Goal: Transaction & Acquisition: Book appointment/travel/reservation

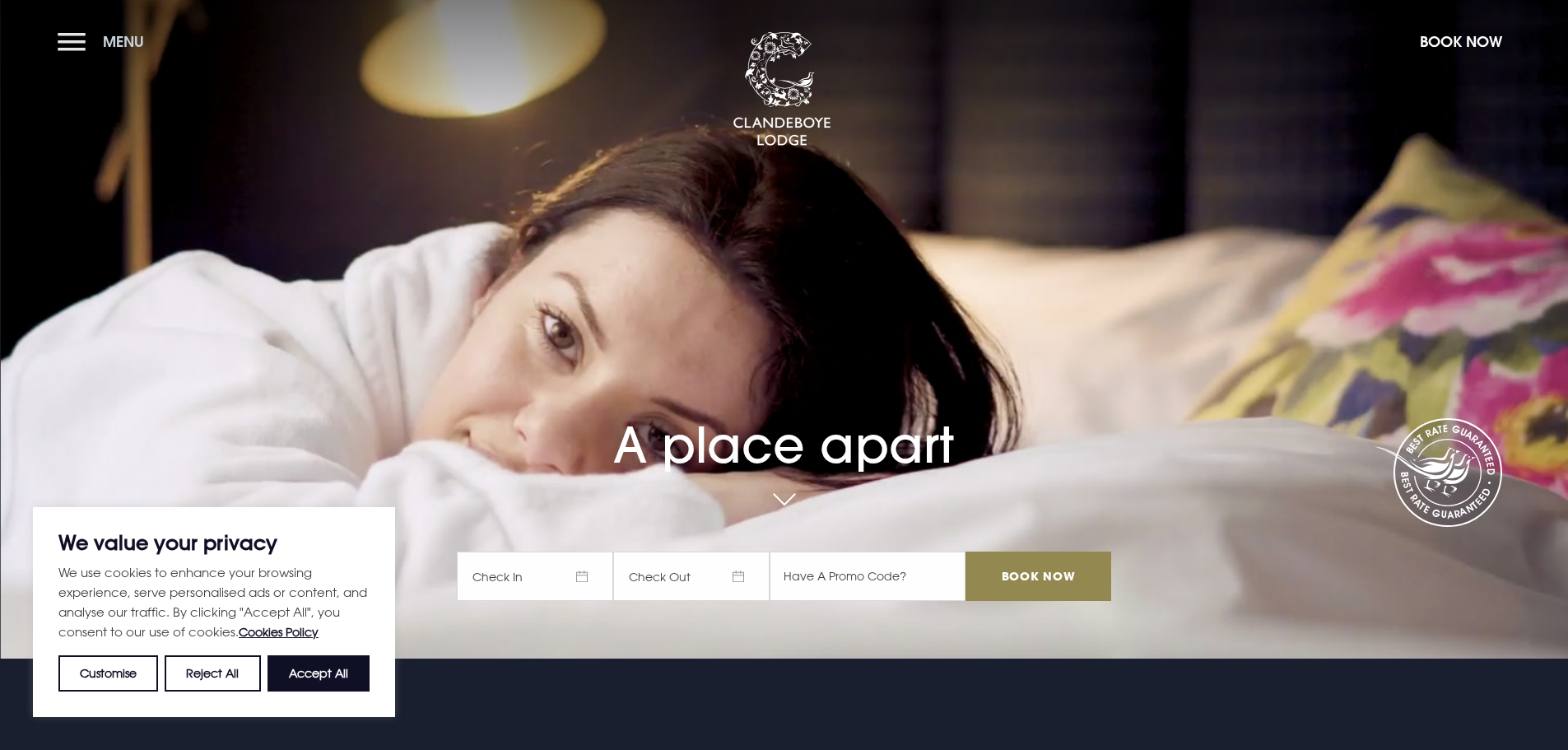
click at [83, 49] on button "Menu" at bounding box center [105, 42] width 95 height 35
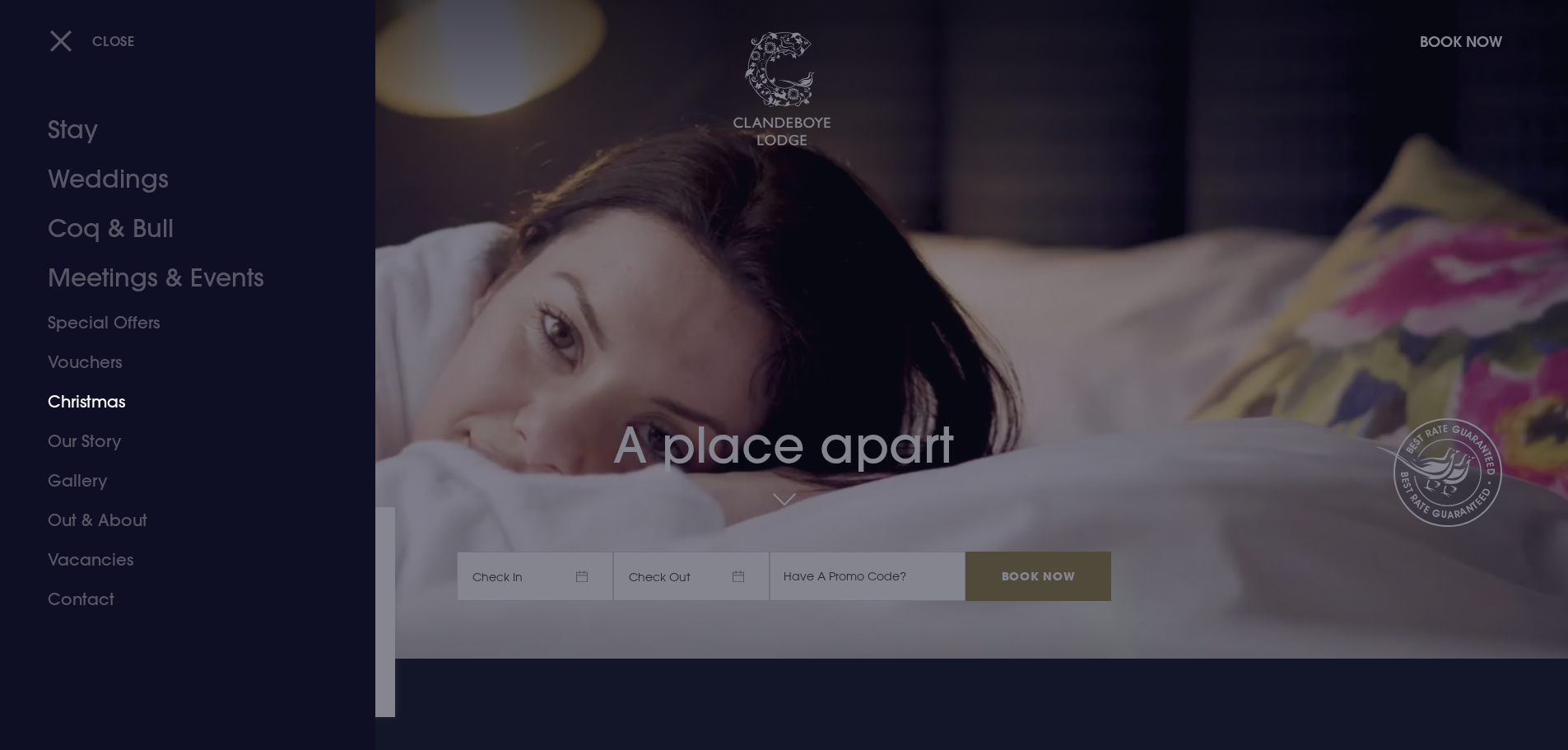
click at [63, 400] on link "Christmas" at bounding box center [178, 401] width 260 height 40
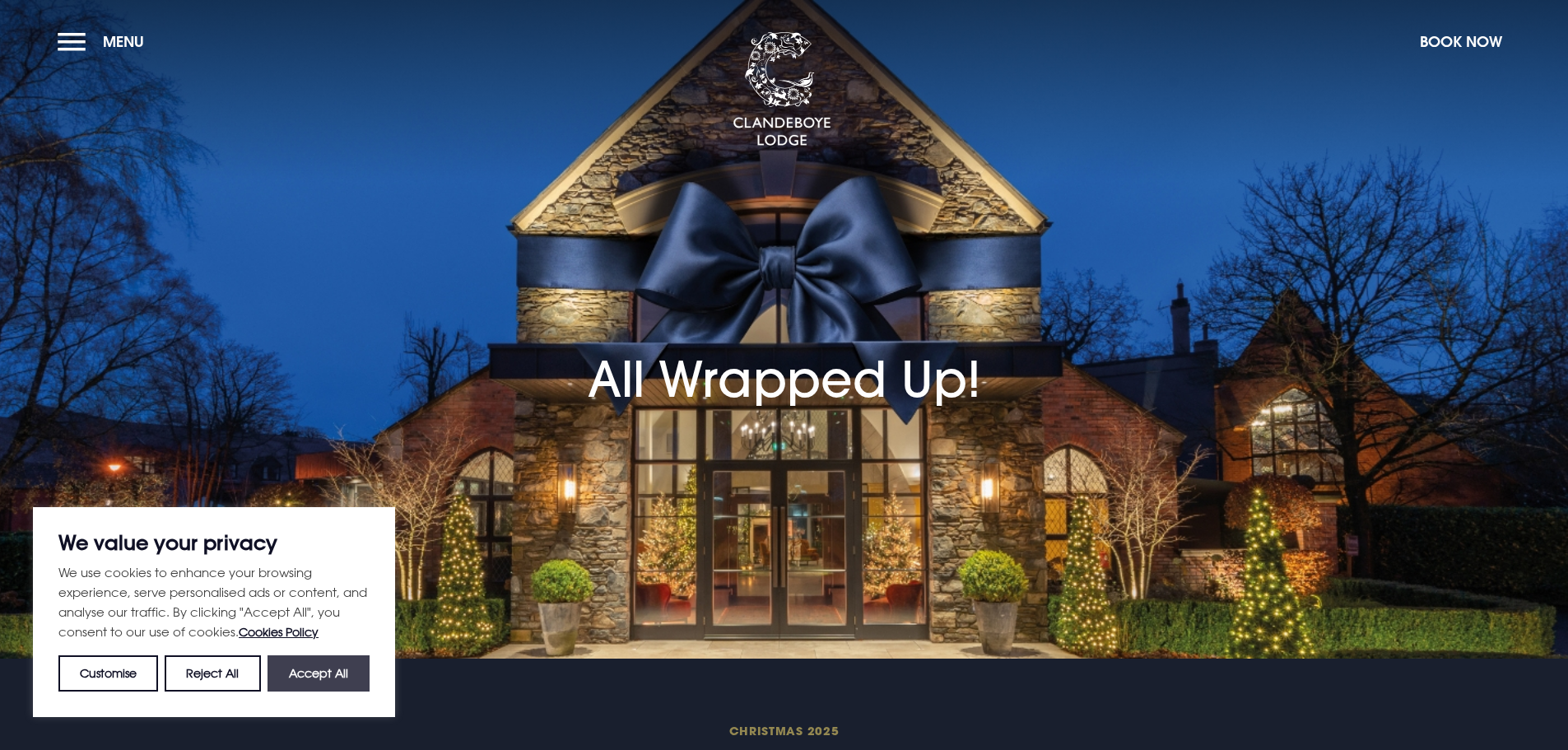
click at [312, 687] on button "Accept All" at bounding box center [319, 673] width 102 height 36
checkbox input "true"
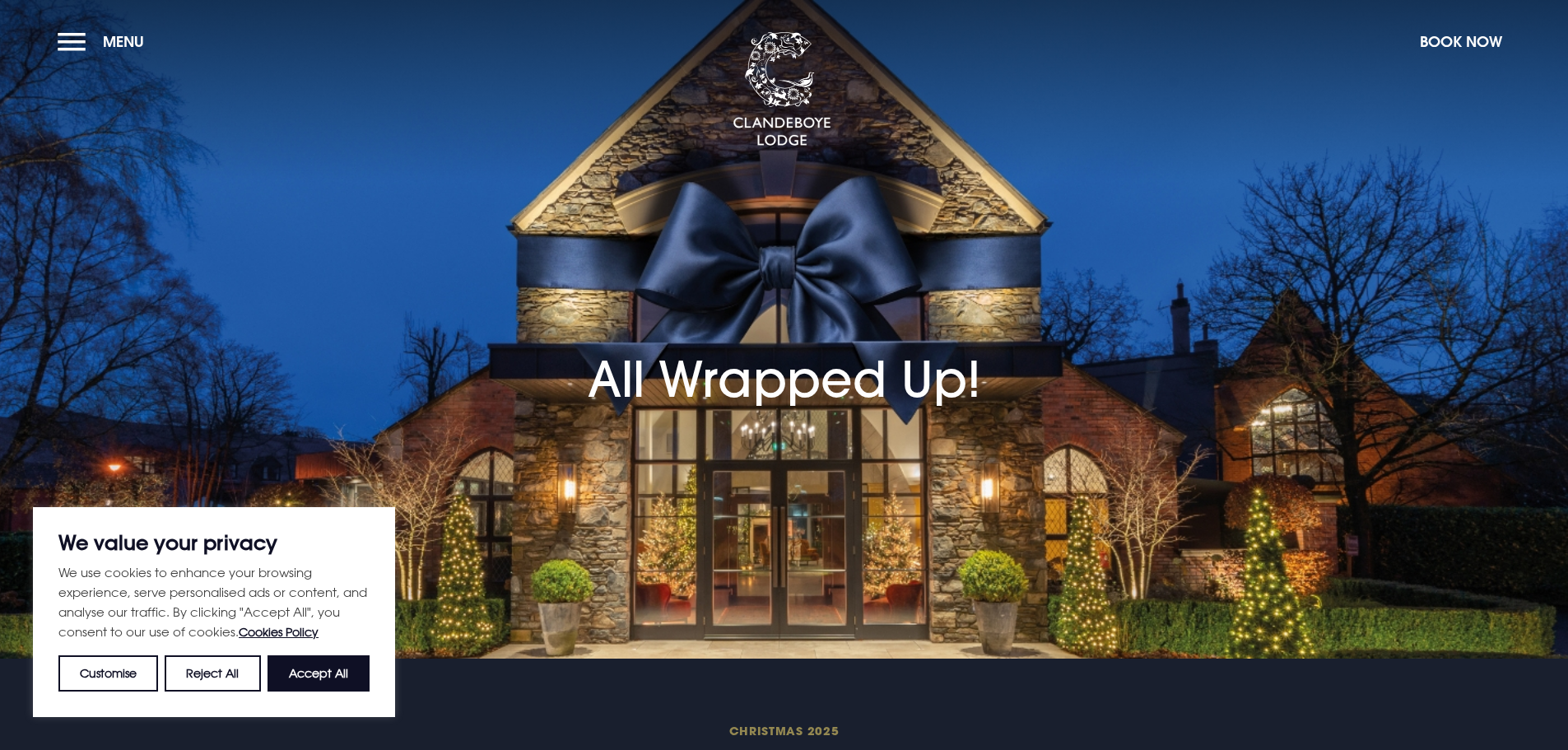
checkbox input "true"
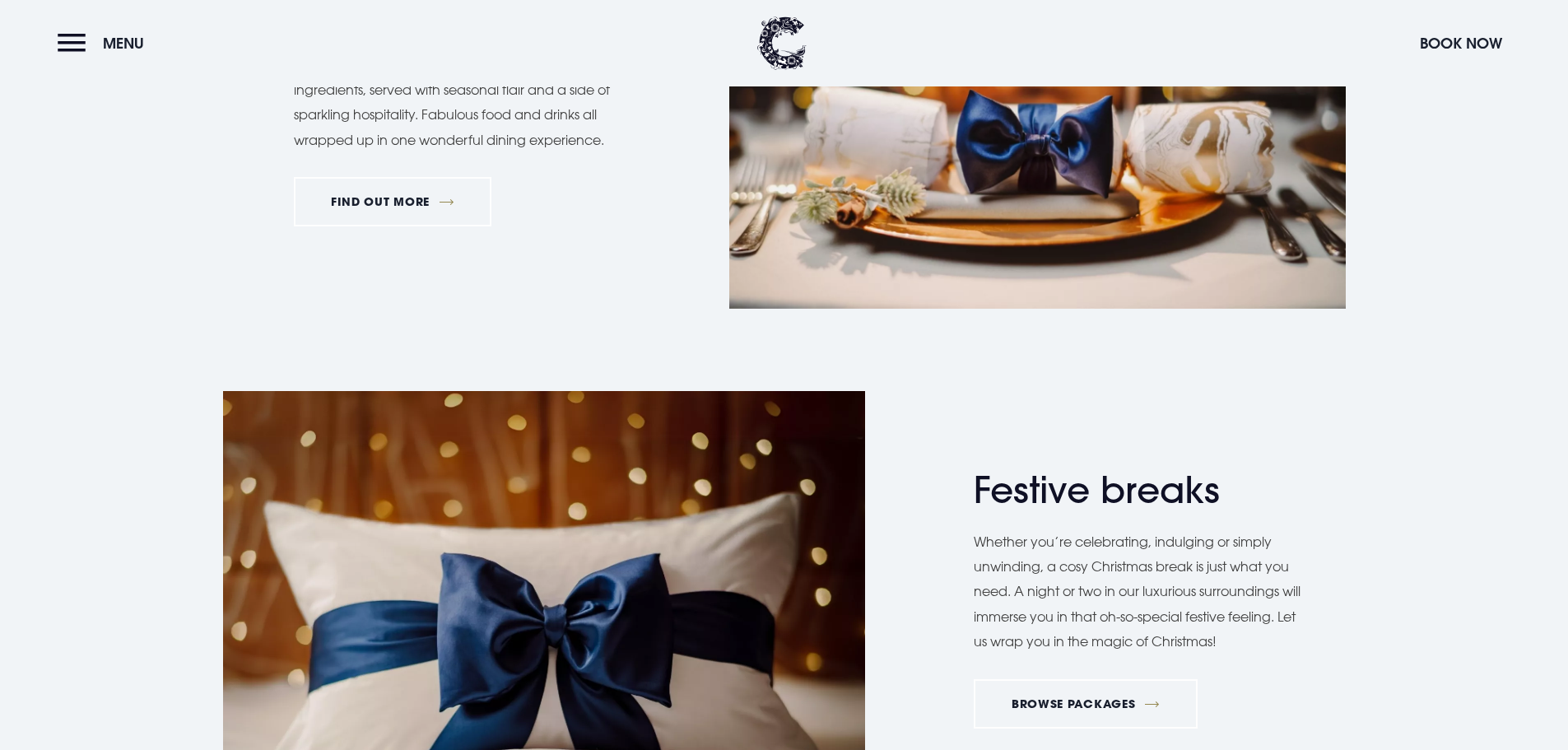
scroll to position [2058, 0]
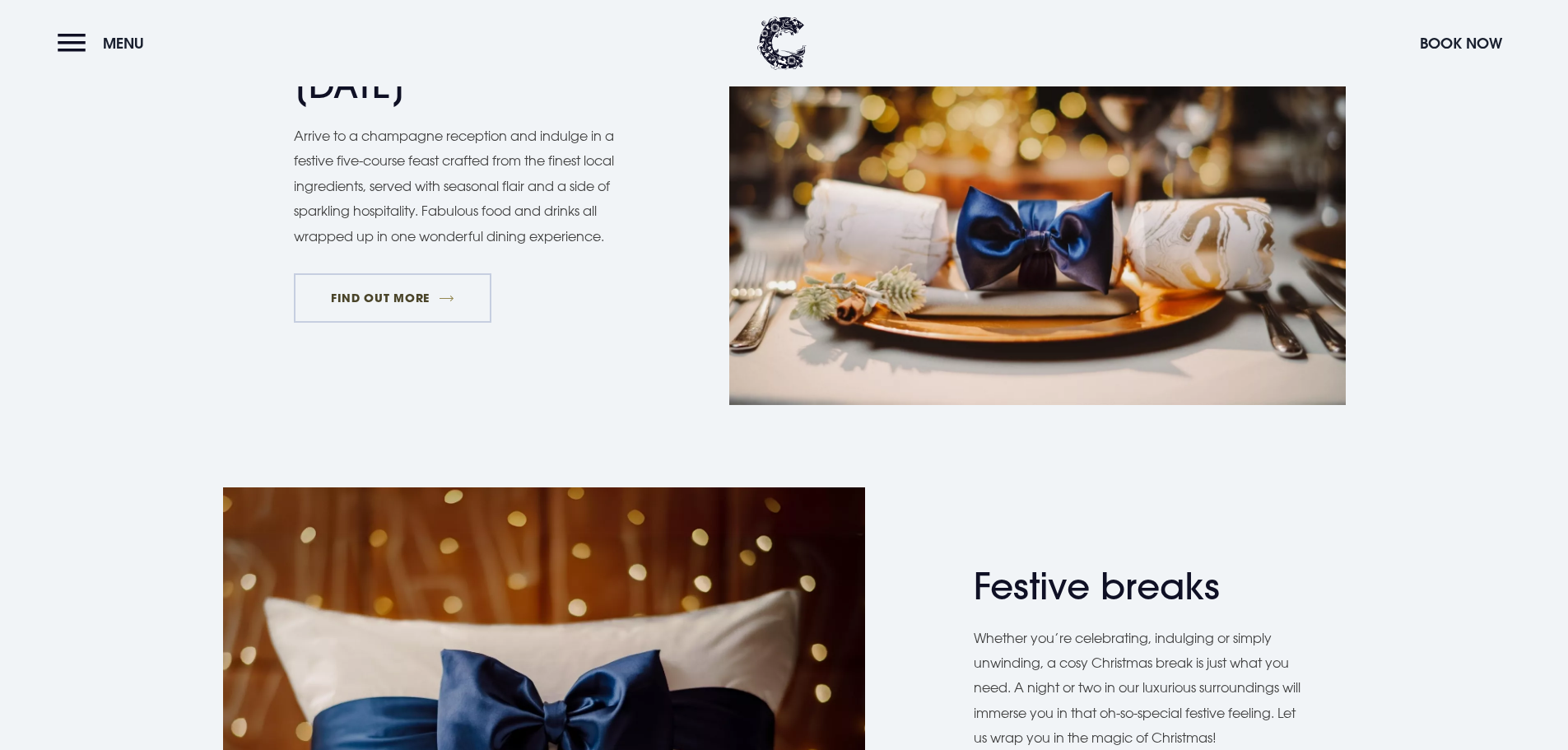
click at [369, 308] on link "FIND OUT MORE" at bounding box center [393, 298] width 198 height 49
